Goal: Task Accomplishment & Management: Use online tool/utility

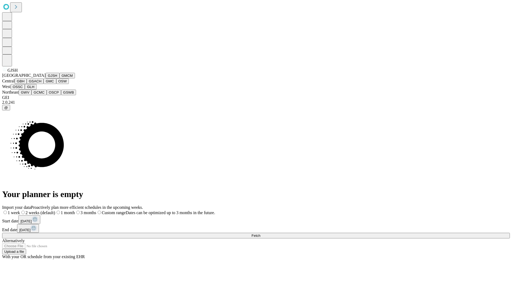
click at [46, 78] on button "GJSH" at bounding box center [53, 76] width 14 height 6
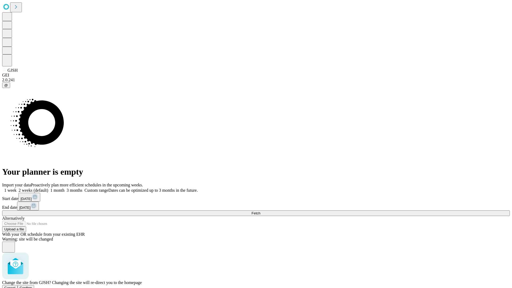
click at [32, 286] on span "Confirm" at bounding box center [26, 288] width 13 height 4
click at [48, 188] on label "2 weeks (default)" at bounding box center [33, 190] width 32 height 5
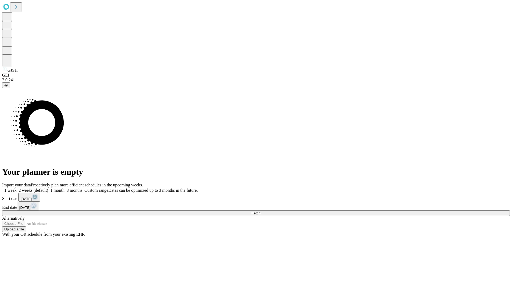
click at [260, 211] on span "Fetch" at bounding box center [255, 213] width 9 height 4
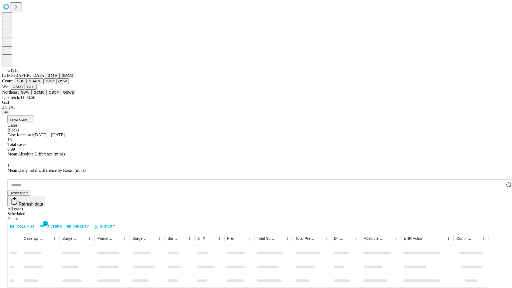
click at [59, 78] on button "GMCM" at bounding box center [66, 76] width 15 height 6
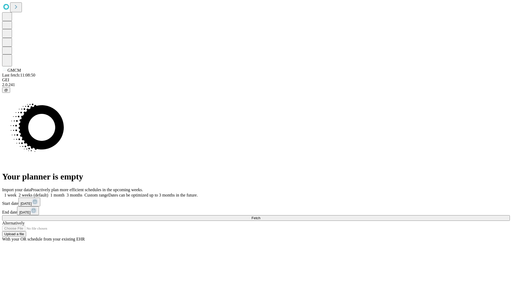
click at [48, 193] on label "2 weeks (default)" at bounding box center [33, 195] width 32 height 5
click at [260, 216] on span "Fetch" at bounding box center [255, 218] width 9 height 4
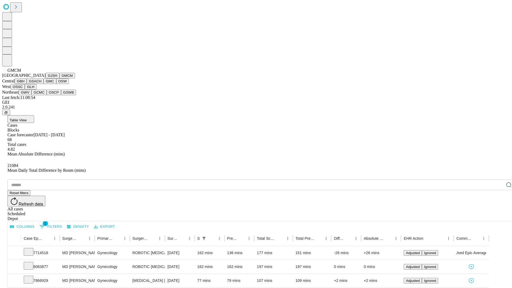
click at [27, 84] on button "GBH" at bounding box center [21, 81] width 12 height 6
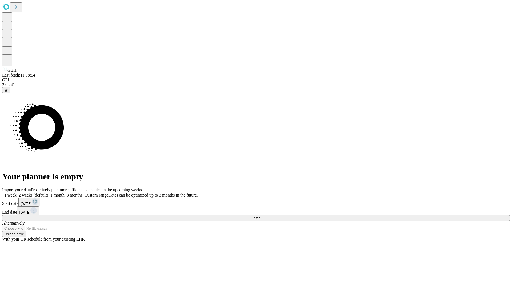
click at [48, 193] on label "2 weeks (default)" at bounding box center [33, 195] width 32 height 5
click at [260, 216] on span "Fetch" at bounding box center [255, 218] width 9 height 4
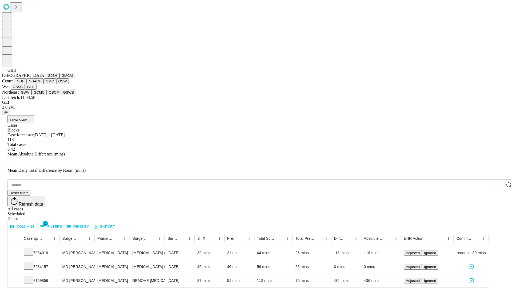
click at [41, 84] on button "GSACH" at bounding box center [35, 81] width 17 height 6
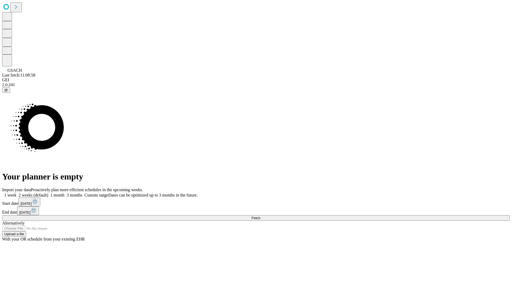
click at [48, 193] on label "2 weeks (default)" at bounding box center [33, 195] width 32 height 5
click at [260, 216] on span "Fetch" at bounding box center [255, 218] width 9 height 4
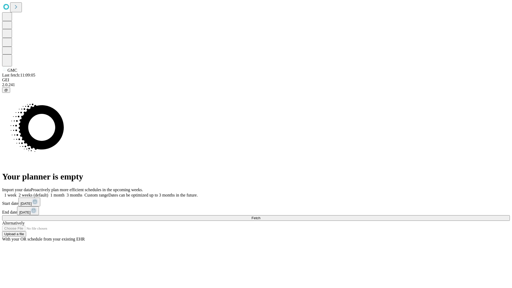
click at [48, 193] on label "2 weeks (default)" at bounding box center [33, 195] width 32 height 5
click at [260, 216] on span "Fetch" at bounding box center [255, 218] width 9 height 4
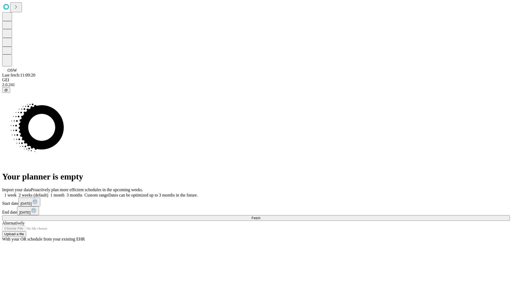
click at [48, 193] on label "2 weeks (default)" at bounding box center [33, 195] width 32 height 5
click at [260, 216] on span "Fetch" at bounding box center [255, 218] width 9 height 4
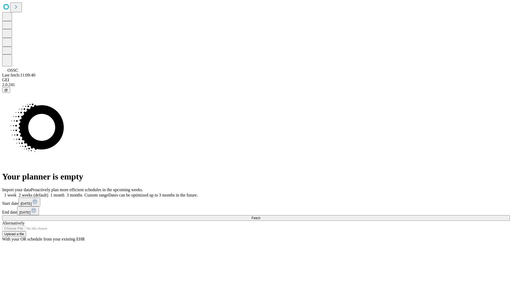
click at [48, 193] on label "2 weeks (default)" at bounding box center [33, 195] width 32 height 5
click at [260, 216] on span "Fetch" at bounding box center [255, 218] width 9 height 4
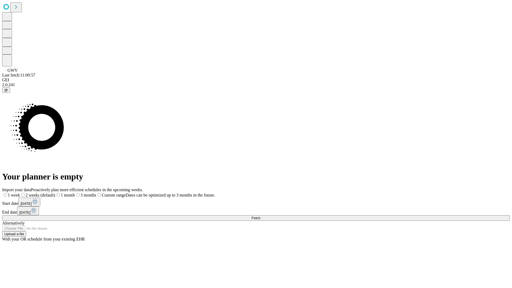
click at [260, 216] on span "Fetch" at bounding box center [255, 218] width 9 height 4
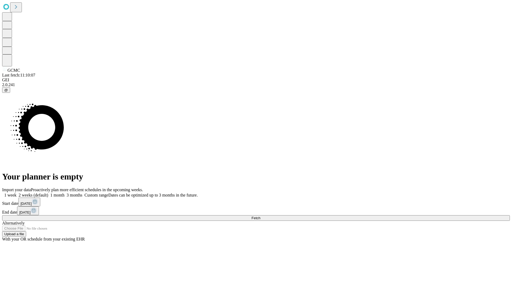
click at [48, 193] on label "2 weeks (default)" at bounding box center [33, 195] width 32 height 5
click at [260, 216] on span "Fetch" at bounding box center [255, 218] width 9 height 4
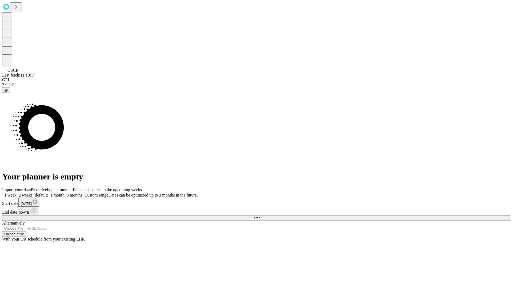
click at [48, 193] on label "2 weeks (default)" at bounding box center [33, 195] width 32 height 5
click at [260, 216] on span "Fetch" at bounding box center [255, 218] width 9 height 4
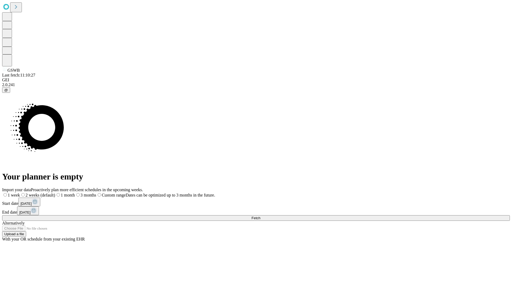
click at [55, 193] on label "2 weeks (default)" at bounding box center [37, 195] width 35 height 5
click at [260, 216] on span "Fetch" at bounding box center [255, 218] width 9 height 4
